Goal: Task Accomplishment & Management: Manage account settings

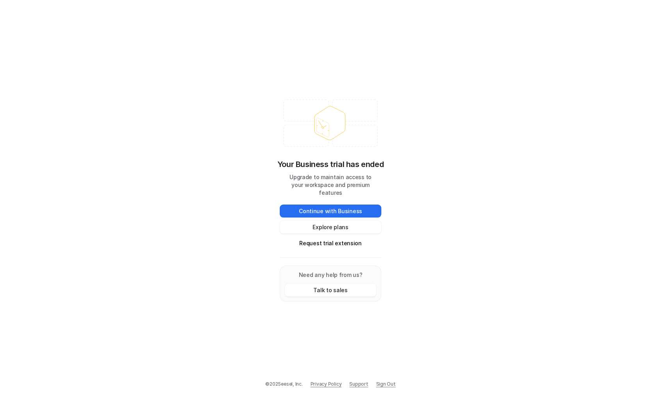
click at [597, 136] on div "Your Business trial has ended Upgrade to maintain access to your workspace and …" at bounding box center [330, 198] width 661 height 397
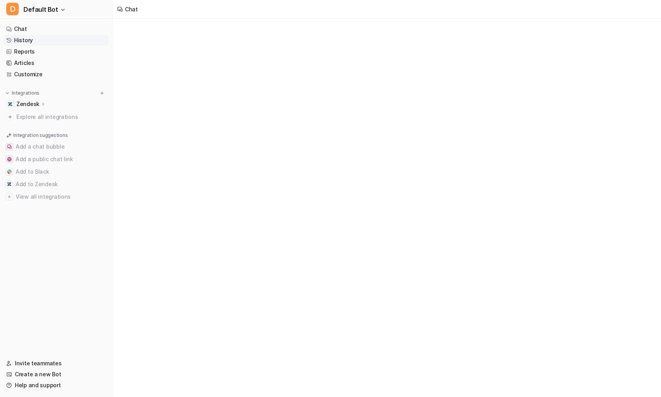
click at [32, 42] on link "History" at bounding box center [56, 40] width 106 height 11
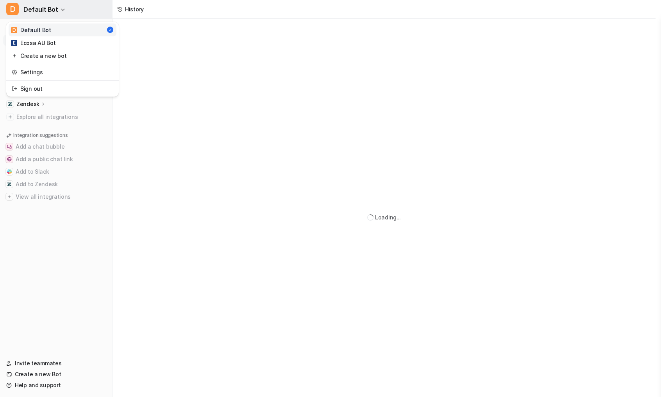
click at [48, 1] on button "D Default Bot" at bounding box center [56, 9] width 112 height 19
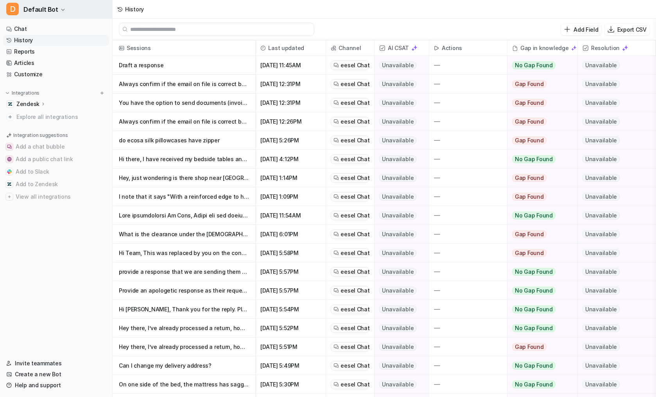
click at [48, 1] on button "D Default Bot" at bounding box center [56, 9] width 112 height 19
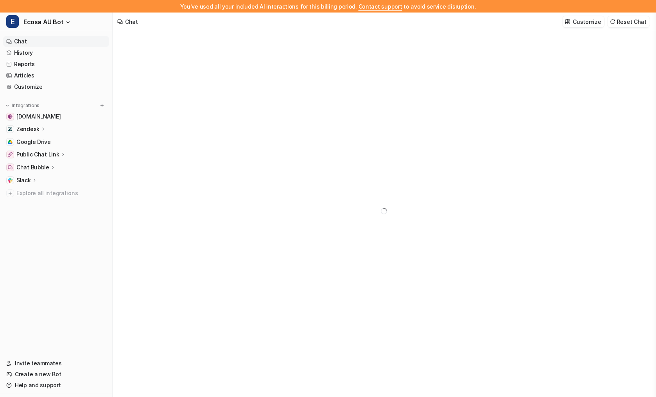
type textarea "**********"
click at [35, 132] on p "Zendesk" at bounding box center [27, 129] width 23 height 8
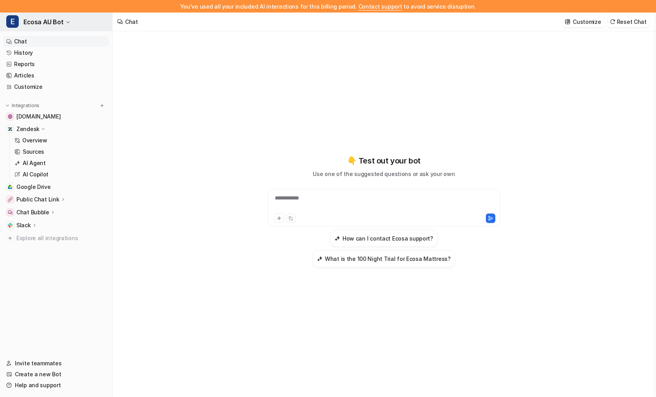
click at [66, 23] on icon "button" at bounding box center [68, 22] width 5 height 5
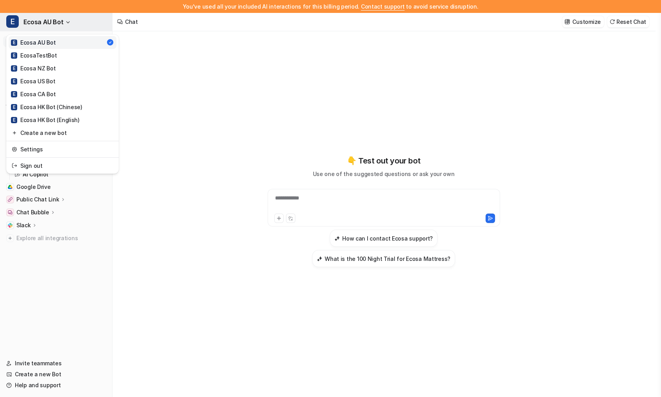
click at [66, 21] on icon "button" at bounding box center [68, 22] width 5 height 5
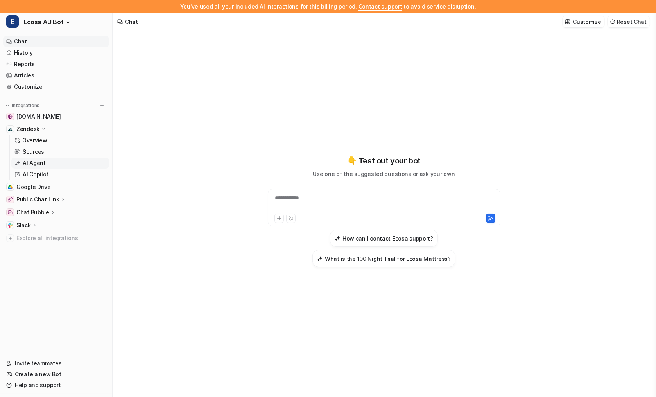
click at [43, 159] on p "AI Agent" at bounding box center [34, 163] width 23 height 8
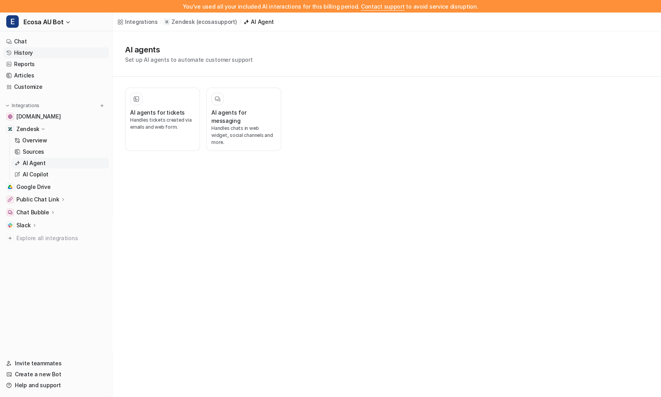
click at [34, 55] on link "History" at bounding box center [56, 52] width 106 height 11
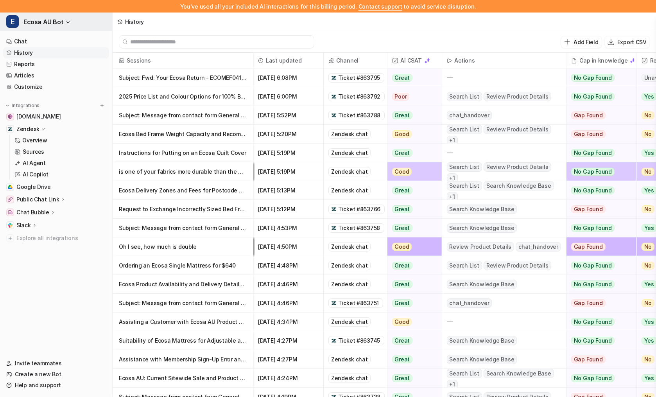
click at [53, 27] on button "E Ecosa AU Bot" at bounding box center [56, 22] width 112 height 19
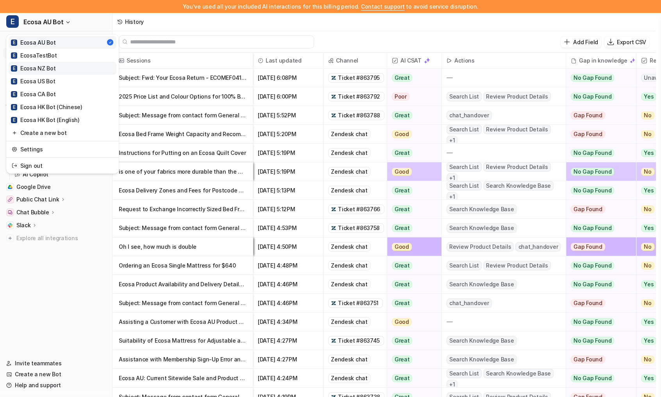
click at [55, 70] on link "E Ecosa NZ Bot" at bounding box center [63, 68] width 108 height 13
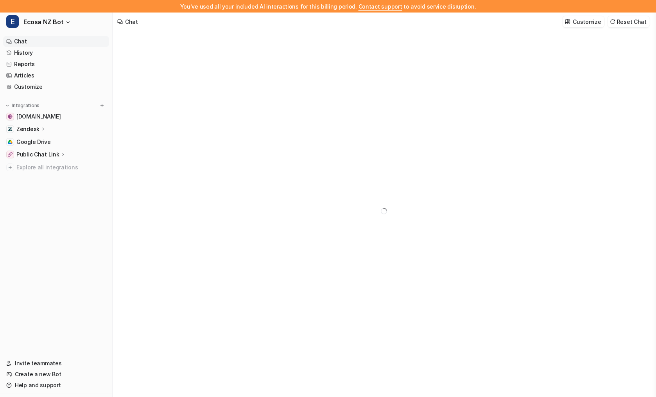
type textarea "**********"
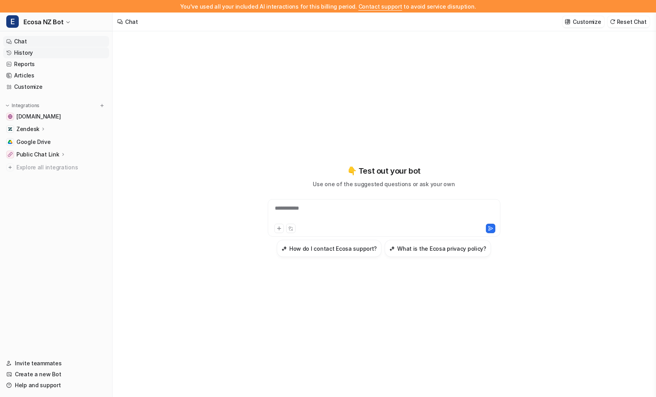
click at [28, 52] on link "History" at bounding box center [56, 52] width 106 height 11
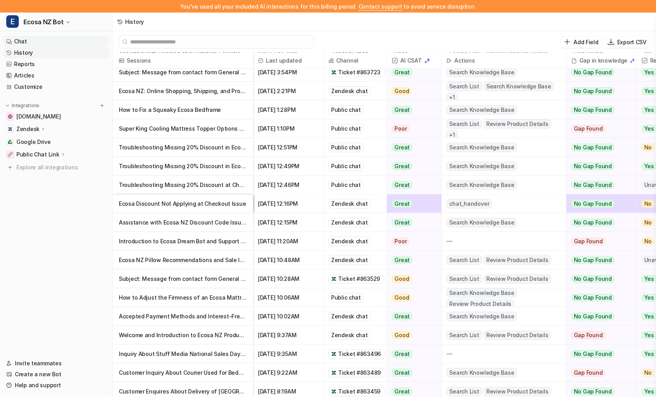
scroll to position [35, 0]
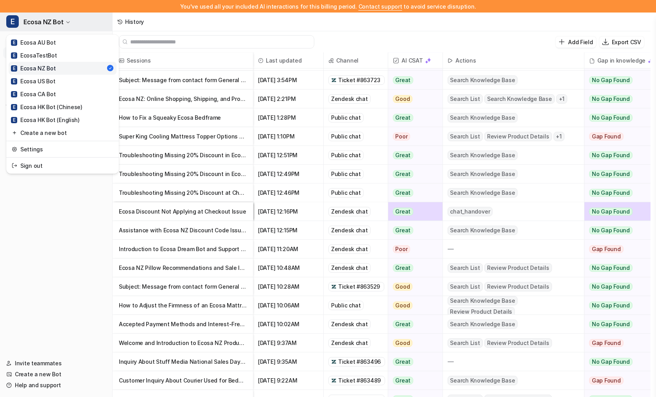
click at [62, 23] on span "Ecosa NZ Bot" at bounding box center [43, 21] width 40 height 11
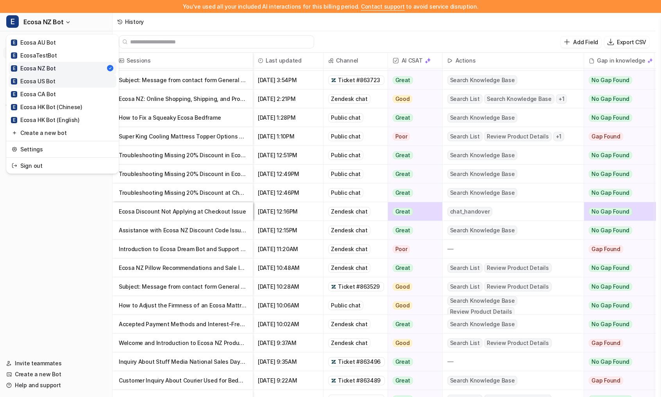
click at [59, 81] on link "E Ecosa US Bot" at bounding box center [63, 81] width 108 height 13
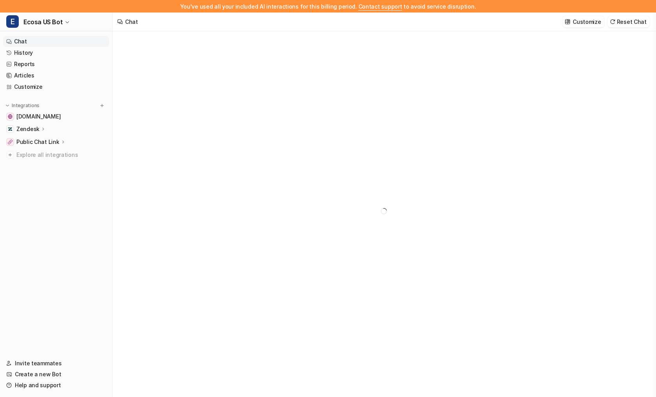
type textarea "**********"
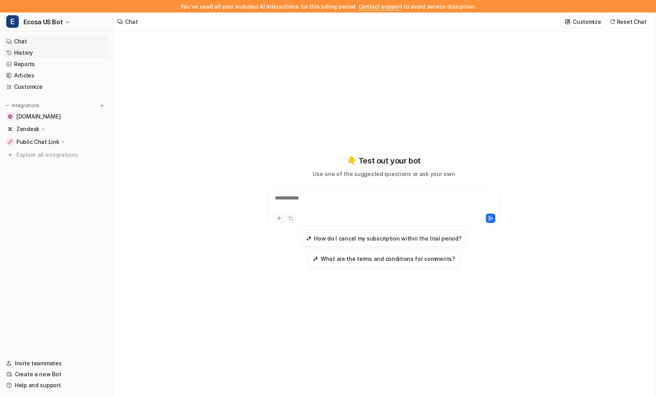
click at [38, 52] on link "History" at bounding box center [56, 52] width 106 height 11
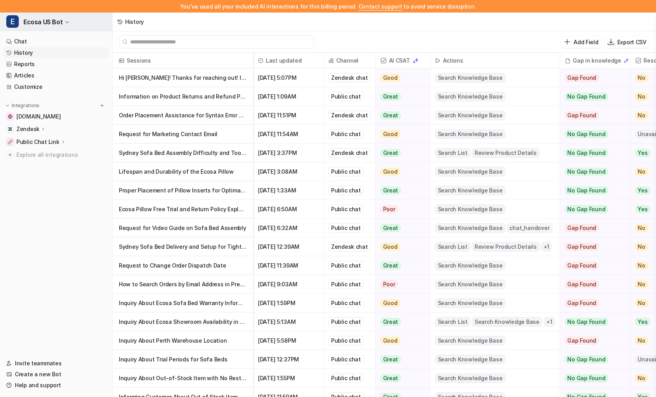
click at [47, 25] on span "Ecosa US Bot" at bounding box center [42, 21] width 39 height 11
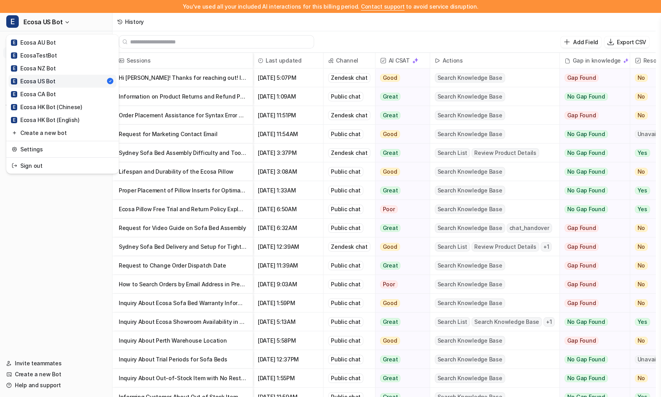
click at [63, 247] on div "E Ecosa US Bot E Ecosa AU Bot E EcosaTestBot E Ecosa NZ Bot E Ecosa US Bot E Ec…" at bounding box center [56, 205] width 113 height 384
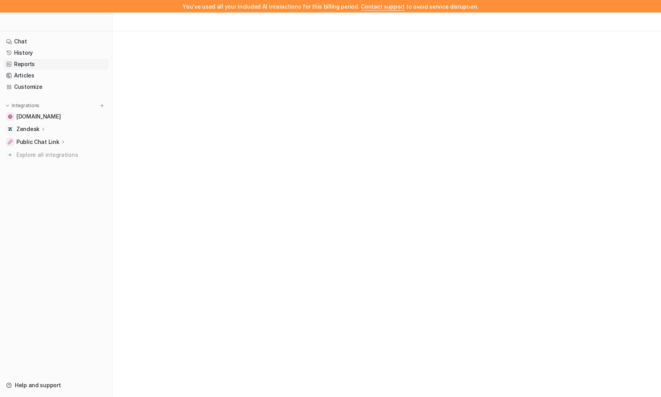
click at [33, 66] on link "Reports" at bounding box center [56, 64] width 106 height 11
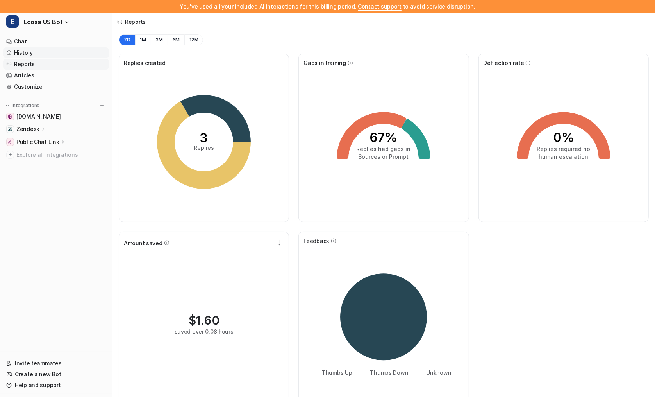
click at [36, 55] on link "History" at bounding box center [56, 52] width 106 height 11
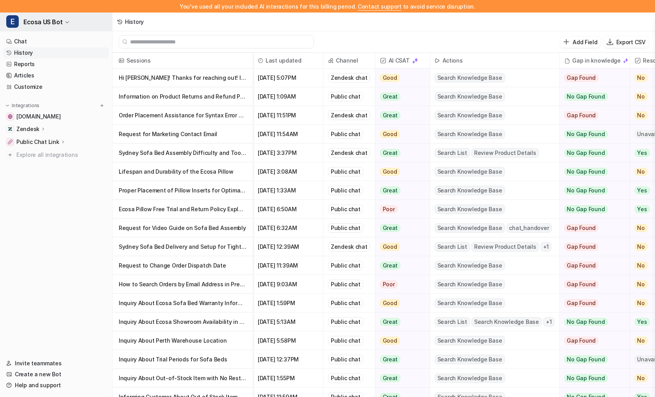
click at [41, 27] on button "E Ecosa US Bot" at bounding box center [56, 22] width 112 height 19
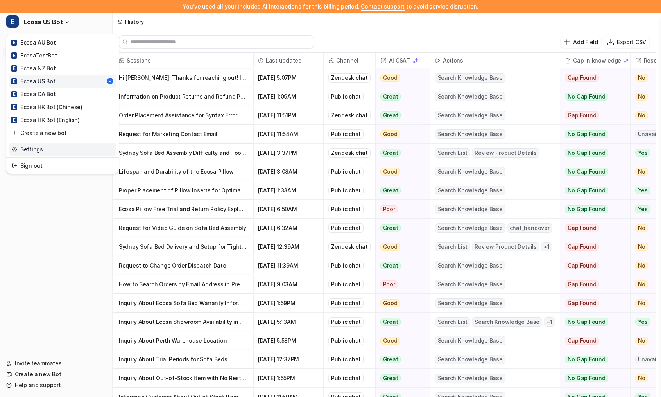
click at [48, 152] on link "Settings" at bounding box center [63, 149] width 108 height 13
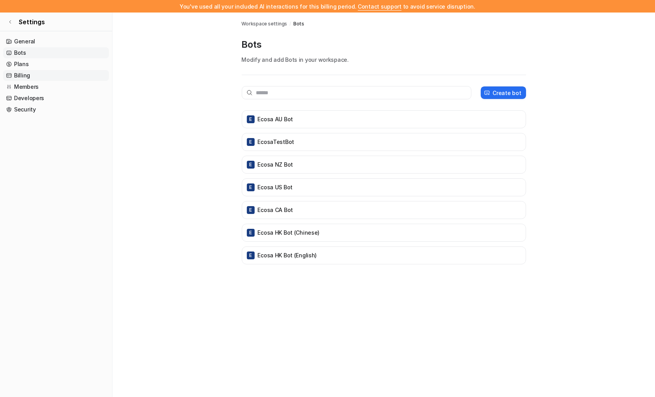
click at [29, 74] on link "Billing" at bounding box center [56, 75] width 106 height 11
